Goal: Task Accomplishment & Management: Use online tool/utility

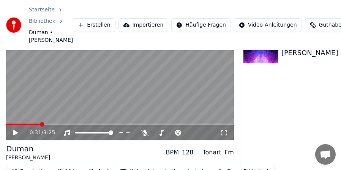
scroll to position [75, 0]
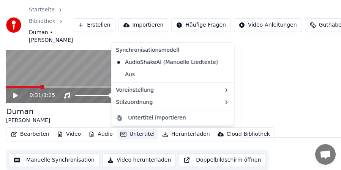
click at [138, 136] on button "Untertitel" at bounding box center [137, 134] width 40 height 11
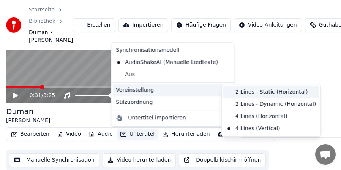
click at [236, 89] on div "2 Lines - Static (Horizontal)" at bounding box center [271, 92] width 96 height 12
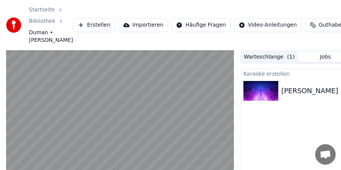
scroll to position [38, 0]
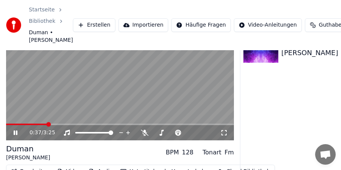
click at [61, 105] on video at bounding box center [120, 76] width 228 height 128
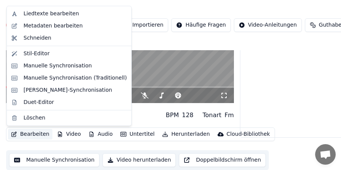
click at [31, 130] on button "Bearbeiten" at bounding box center [30, 134] width 44 height 11
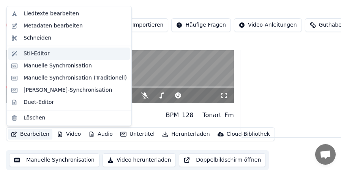
click at [40, 52] on div "Stil-Editor" at bounding box center [37, 54] width 26 height 8
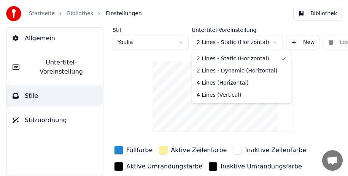
click at [270, 40] on html "Startseite Bibliothek Einstellungen Bibliothek Allgemein Untertitel-Voreinstell…" at bounding box center [174, 88] width 348 height 176
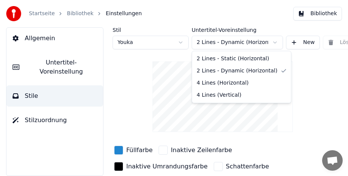
click at [276, 43] on html "Startseite Bibliothek Einstellungen Bibliothek Allgemein Untertitel-Voreinstell…" at bounding box center [174, 88] width 348 height 176
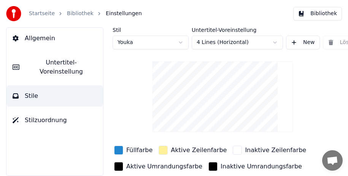
click at [271, 41] on html "Startseite Bibliothek Einstellungen Bibliothek Allgemein Untertitel-Voreinstell…" at bounding box center [174, 88] width 348 height 176
click at [74, 59] on span "Untertitel-Voreinstellung" at bounding box center [60, 67] width 71 height 18
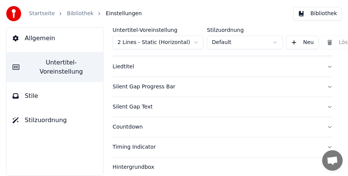
scroll to position [16, 0]
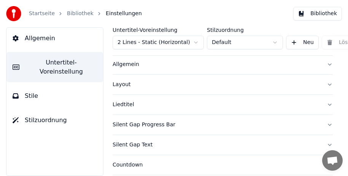
click at [322, 104] on button "Liedtitel" at bounding box center [222, 105] width 220 height 20
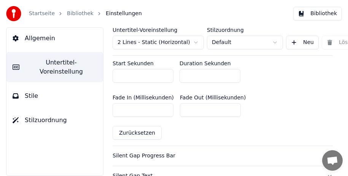
scroll to position [358, 0]
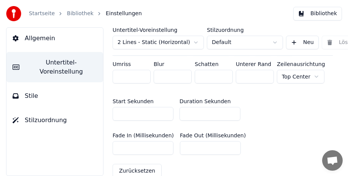
click at [68, 90] on button "Stile" at bounding box center [54, 96] width 97 height 21
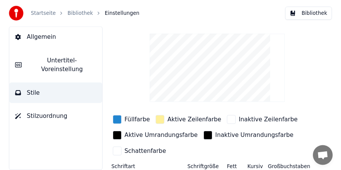
scroll to position [0, 0]
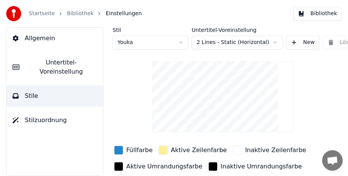
click at [58, 116] on span "Stilzuordnung" at bounding box center [46, 120] width 42 height 9
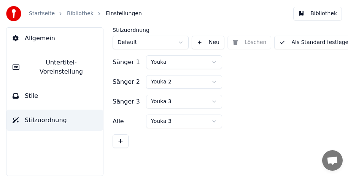
click at [48, 38] on span "Allgemein" at bounding box center [40, 38] width 30 height 9
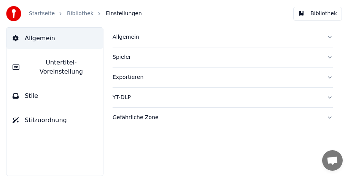
click at [308, 14] on button "Bibliothek" at bounding box center [317, 14] width 49 height 14
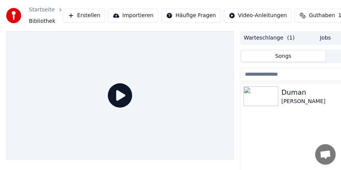
click at [116, 95] on icon at bounding box center [120, 95] width 24 height 24
click at [296, 89] on div "Duman" at bounding box center [341, 92] width 119 height 11
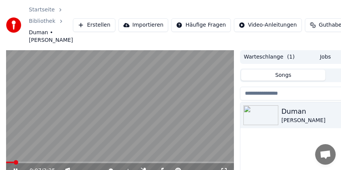
click at [55, 162] on video at bounding box center [120, 114] width 228 height 128
click at [55, 162] on span at bounding box center [120, 163] width 228 height 2
click at [63, 163] on div "0:45 / 3:25" at bounding box center [120, 170] width 228 height 15
click at [65, 161] on video at bounding box center [120, 114] width 228 height 128
click at [65, 162] on span at bounding box center [120, 163] width 228 height 2
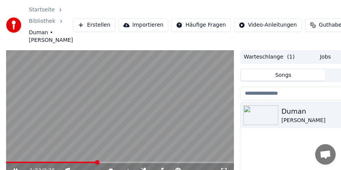
click at [107, 163] on span at bounding box center [120, 163] width 228 height 2
click at [117, 162] on span at bounding box center [120, 163] width 228 height 2
click at [131, 162] on span at bounding box center [120, 163] width 228 height 2
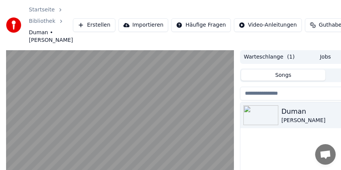
click at [99, 134] on video at bounding box center [120, 114] width 228 height 128
